Goal: Check status: Check status

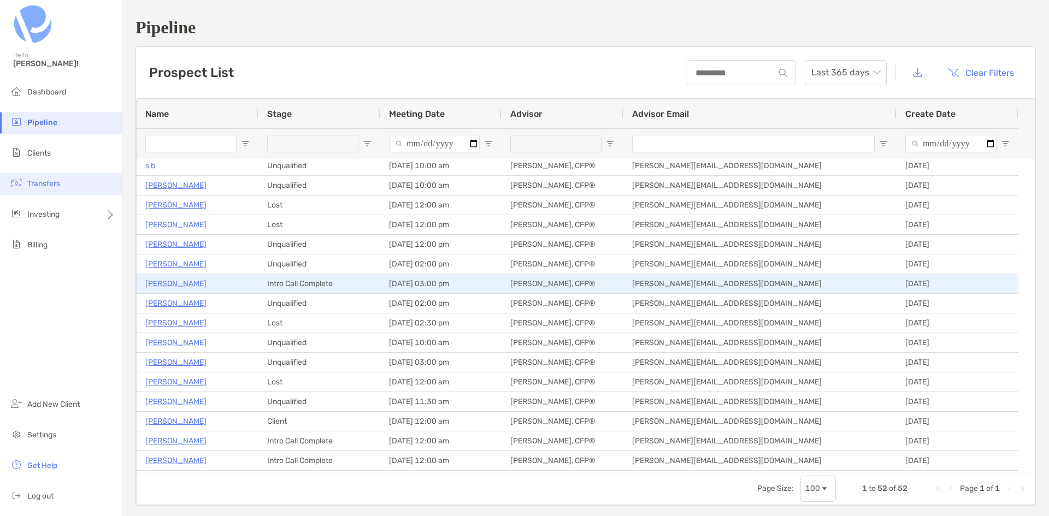
scroll to position [218, 0]
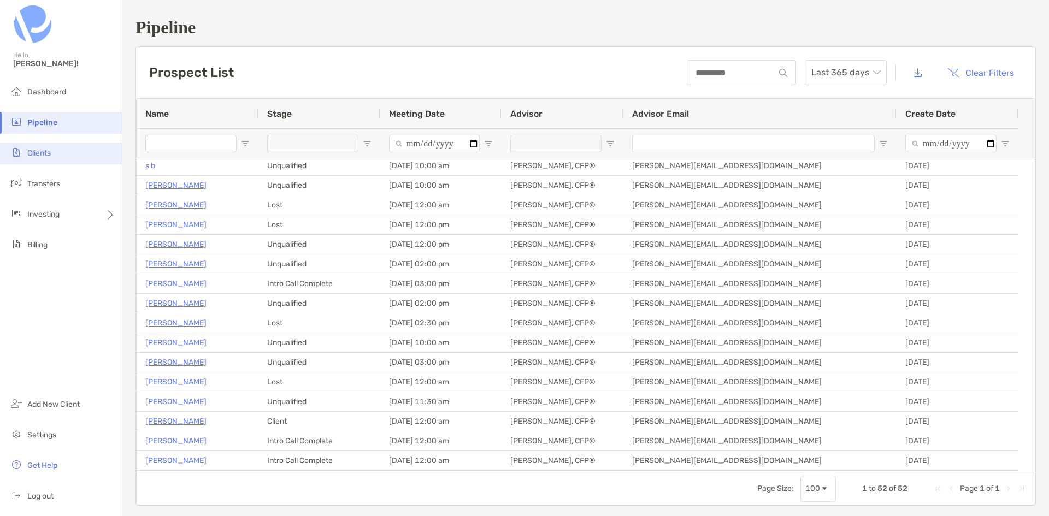
click at [45, 155] on span "Clients" at bounding box center [38, 153] width 23 height 9
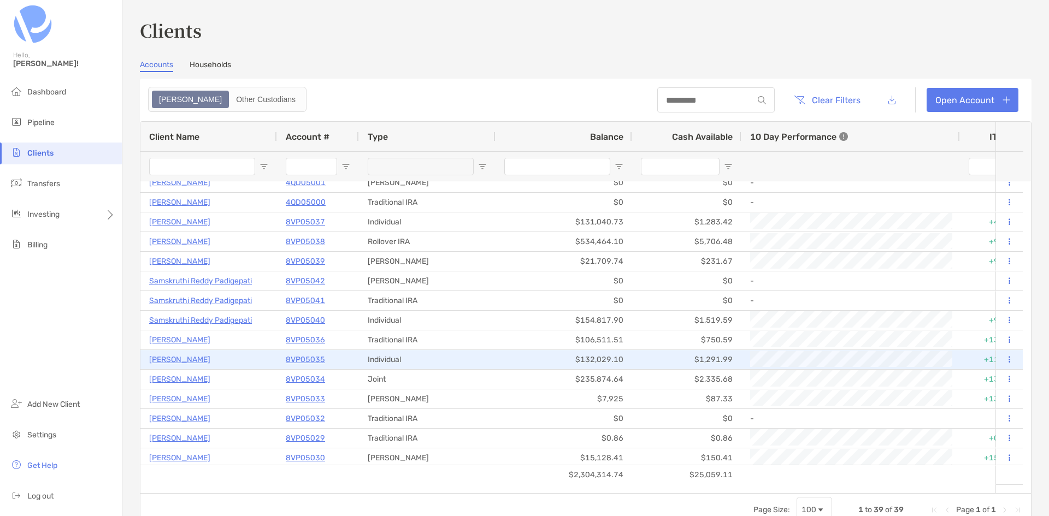
scroll to position [164, 0]
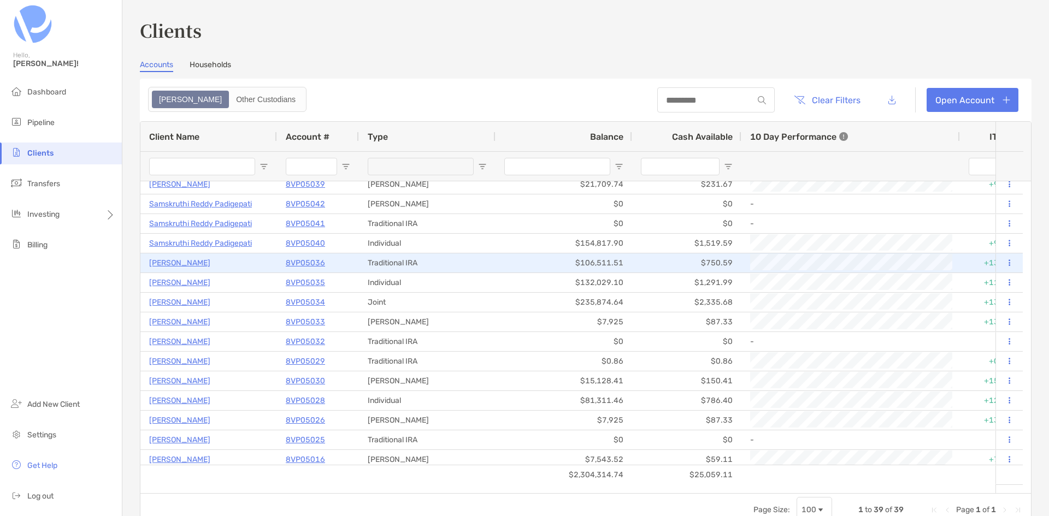
click at [299, 260] on p "8VP05036" at bounding box center [305, 263] width 39 height 14
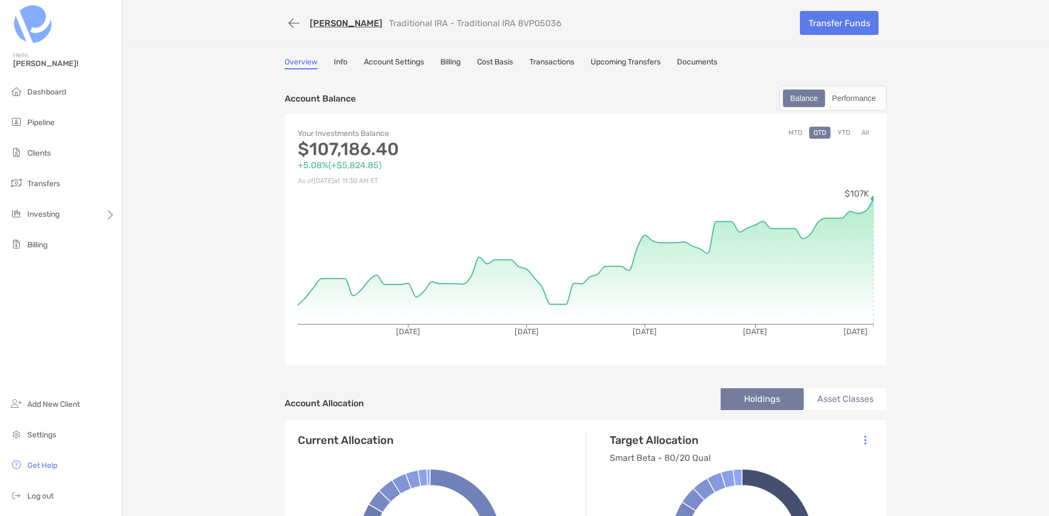
click at [862, 128] on button "All" at bounding box center [865, 133] width 16 height 12
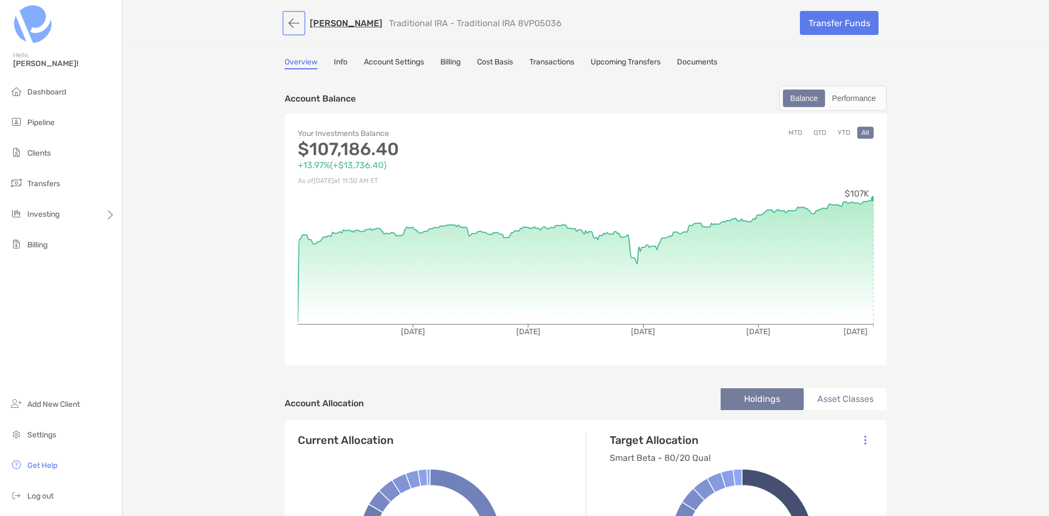
click at [292, 22] on button "button" at bounding box center [294, 23] width 19 height 20
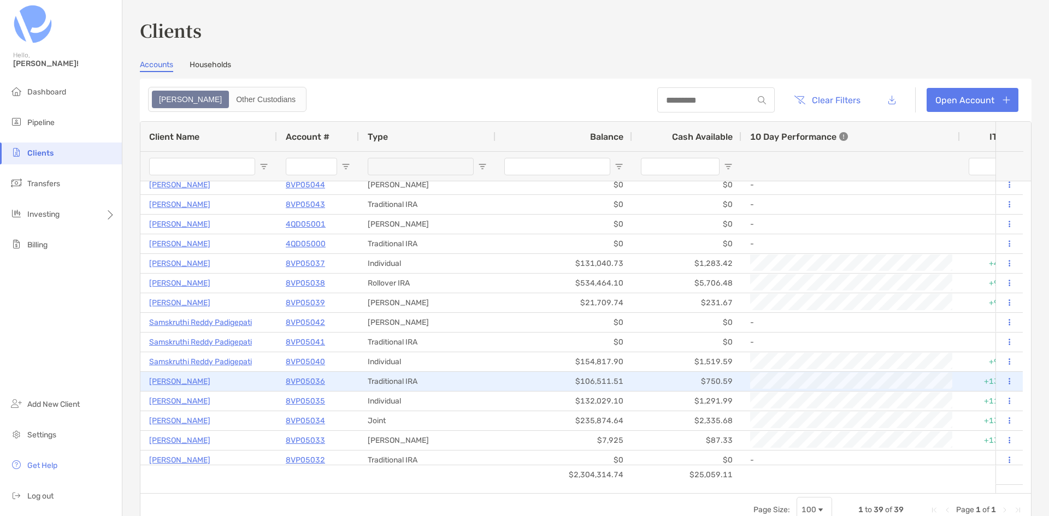
scroll to position [55, 0]
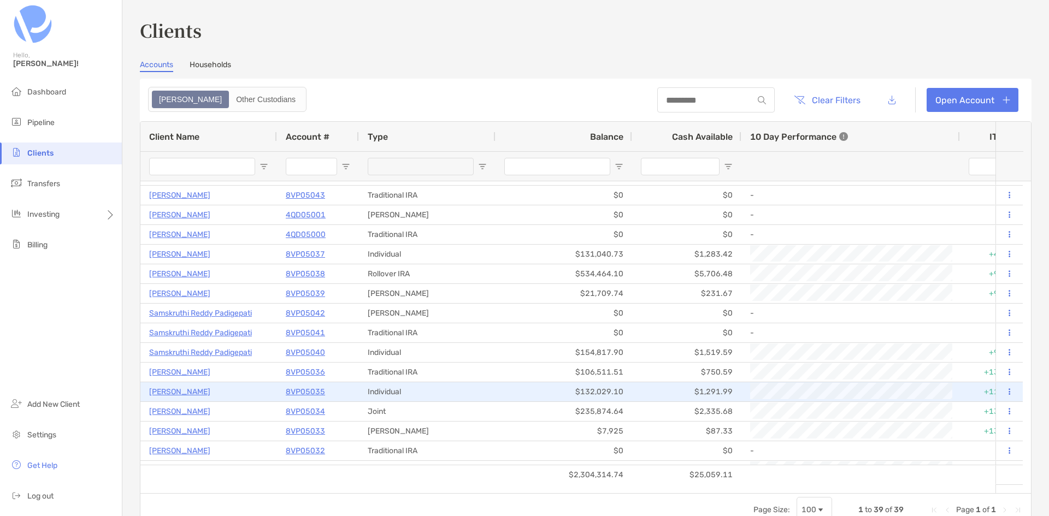
click at [306, 388] on p "8VP05035" at bounding box center [305, 392] width 39 height 14
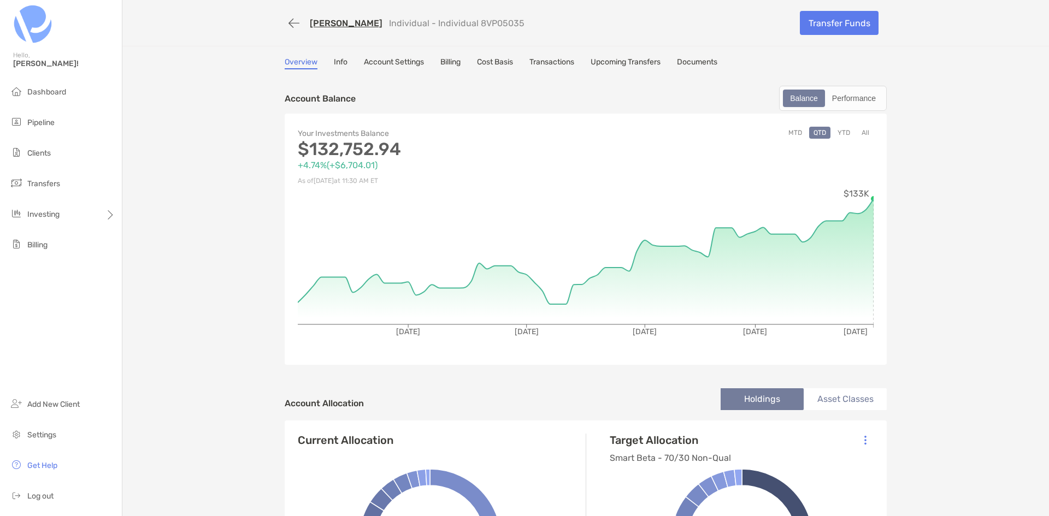
click at [859, 132] on button "All" at bounding box center [865, 133] width 16 height 12
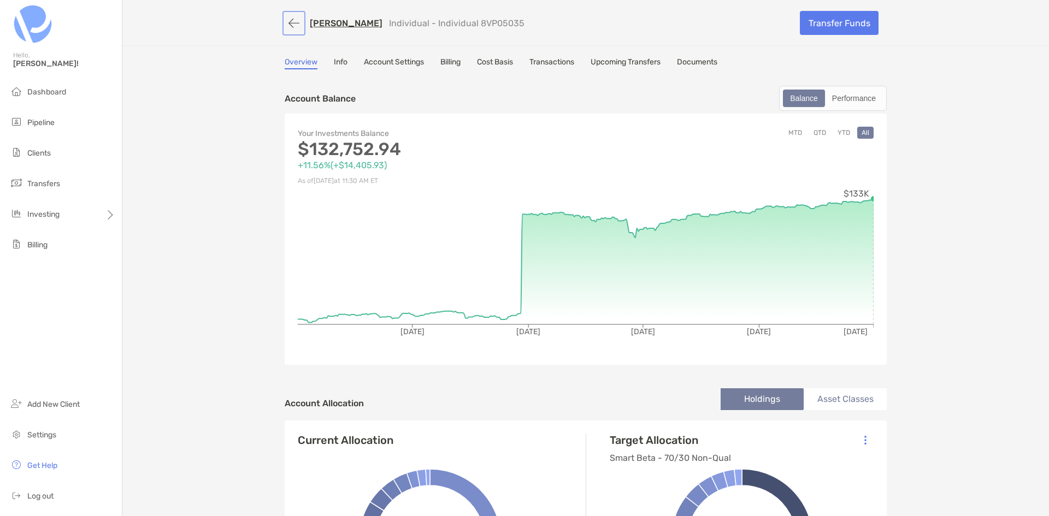
click at [297, 20] on button "button" at bounding box center [294, 23] width 19 height 20
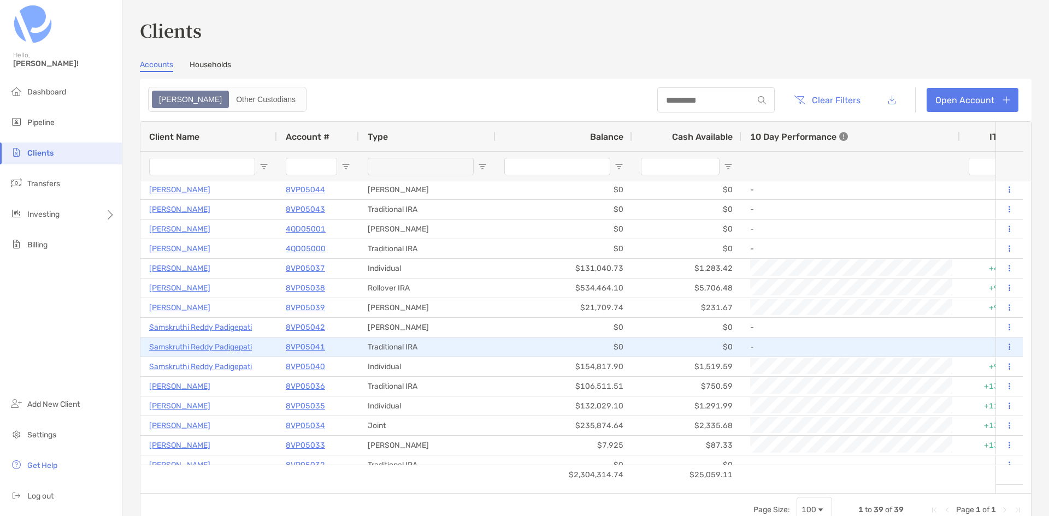
scroll to position [109, 0]
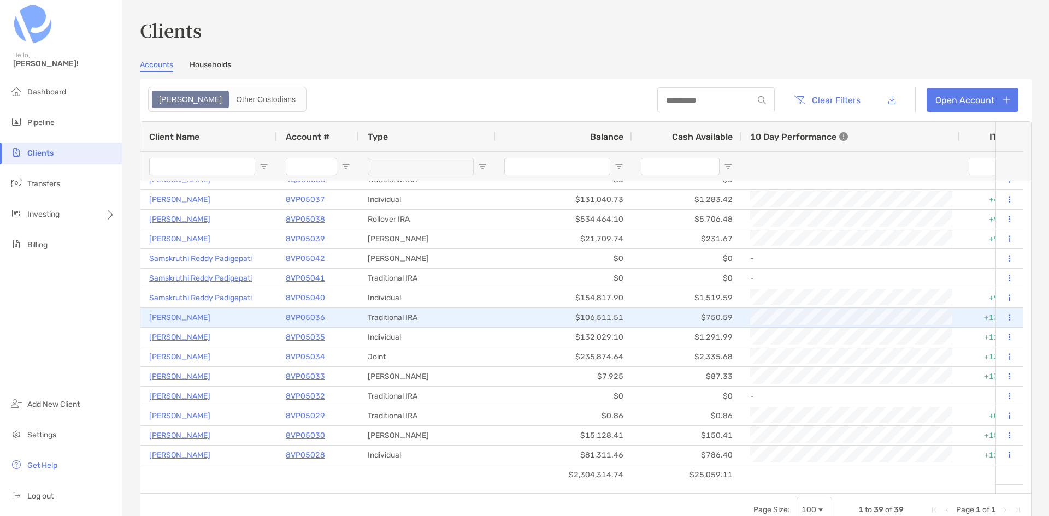
click at [298, 316] on p "8VP05036" at bounding box center [305, 318] width 39 height 14
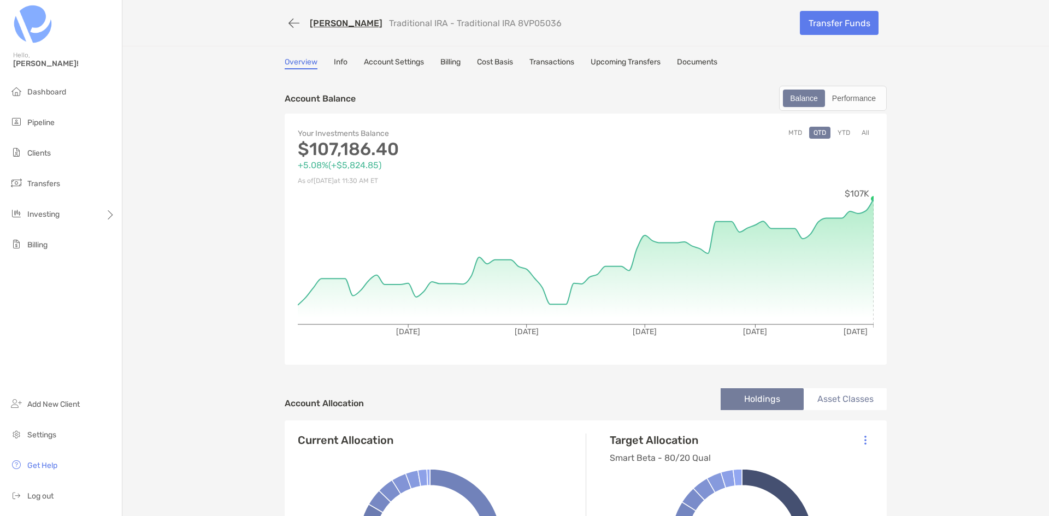
click at [858, 130] on button "All" at bounding box center [865, 133] width 16 height 12
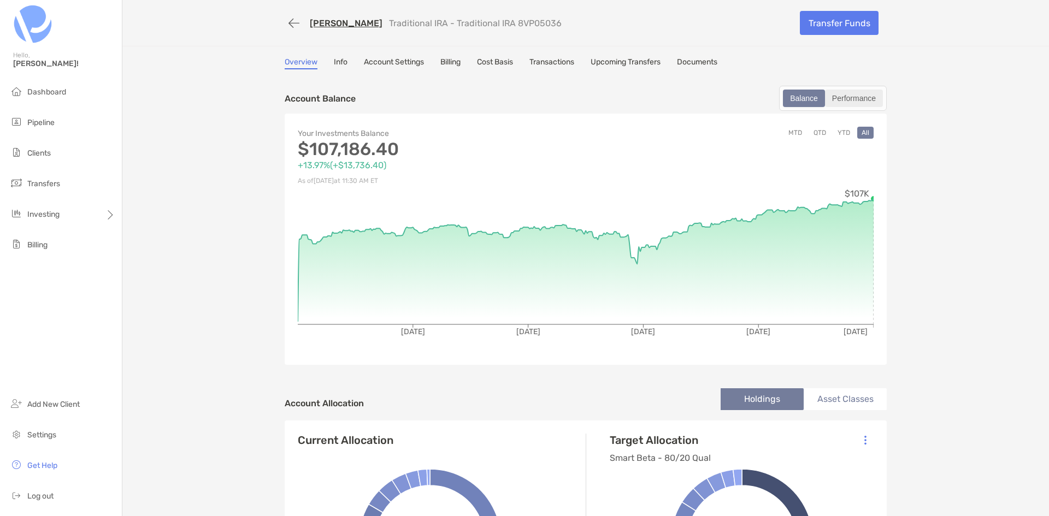
click at [848, 96] on div "Performance" at bounding box center [854, 98] width 56 height 15
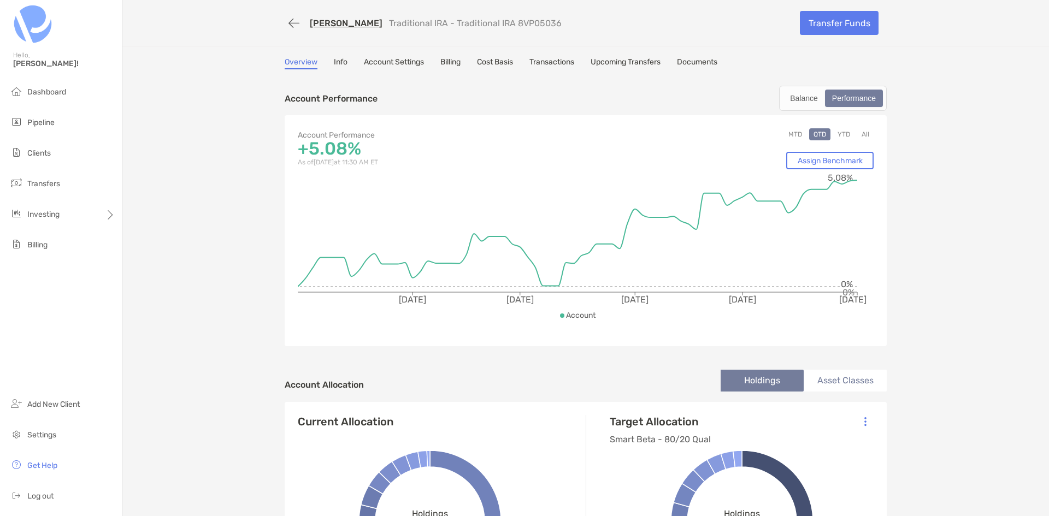
click at [863, 134] on button "All" at bounding box center [865, 134] width 16 height 12
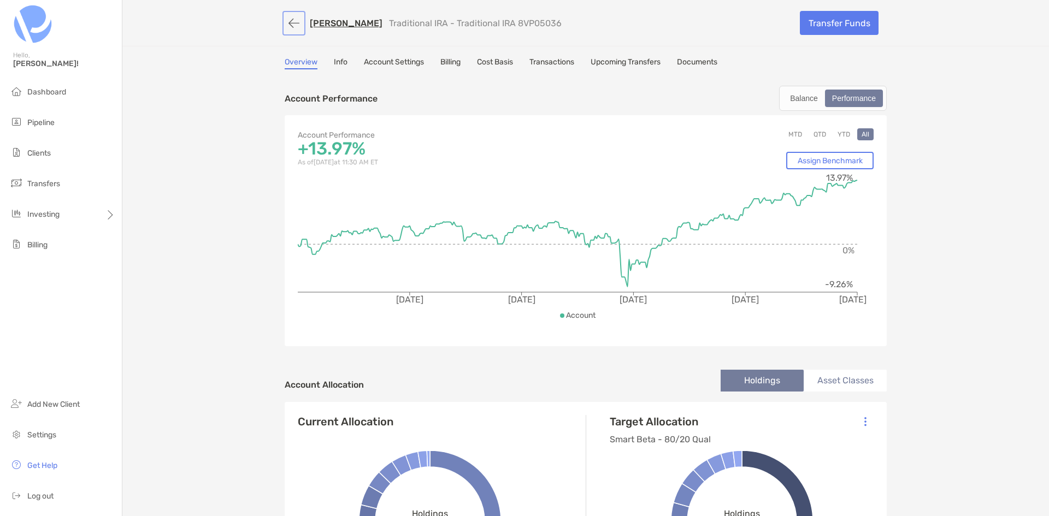
click at [287, 23] on button "button" at bounding box center [294, 23] width 19 height 20
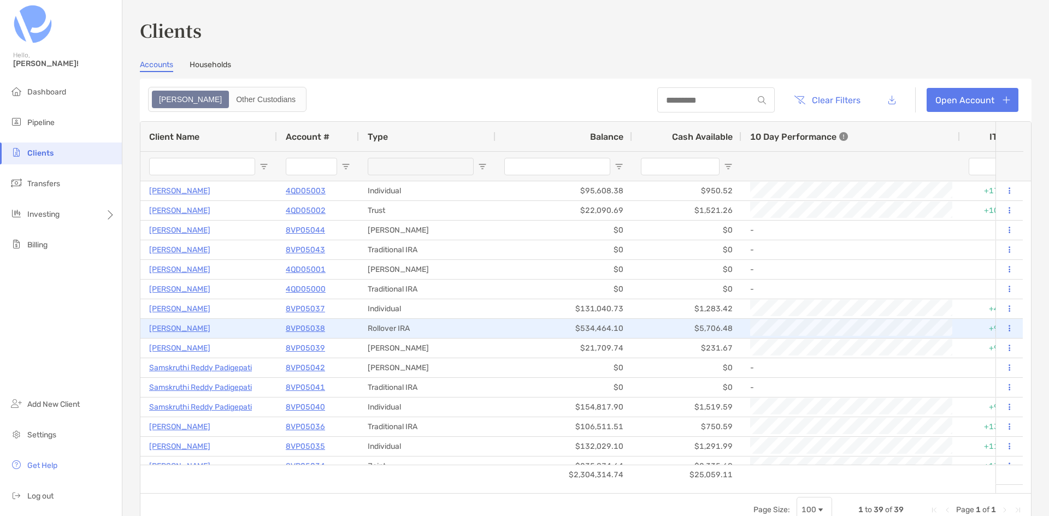
click at [306, 327] on p "8VP05038" at bounding box center [305, 329] width 39 height 14
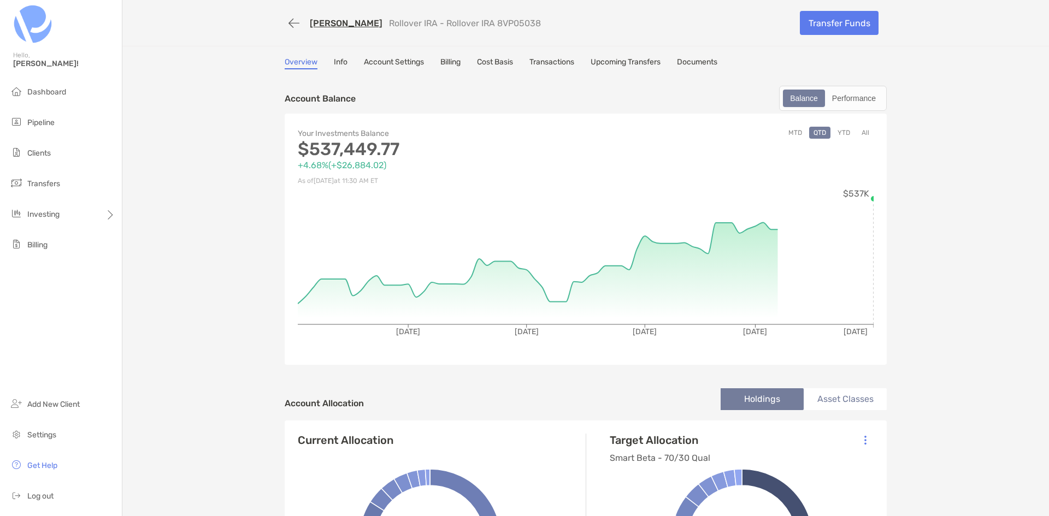
click at [861, 132] on button "All" at bounding box center [865, 133] width 16 height 12
